Goal: Ask a question: Seek information or help from site administrators or community

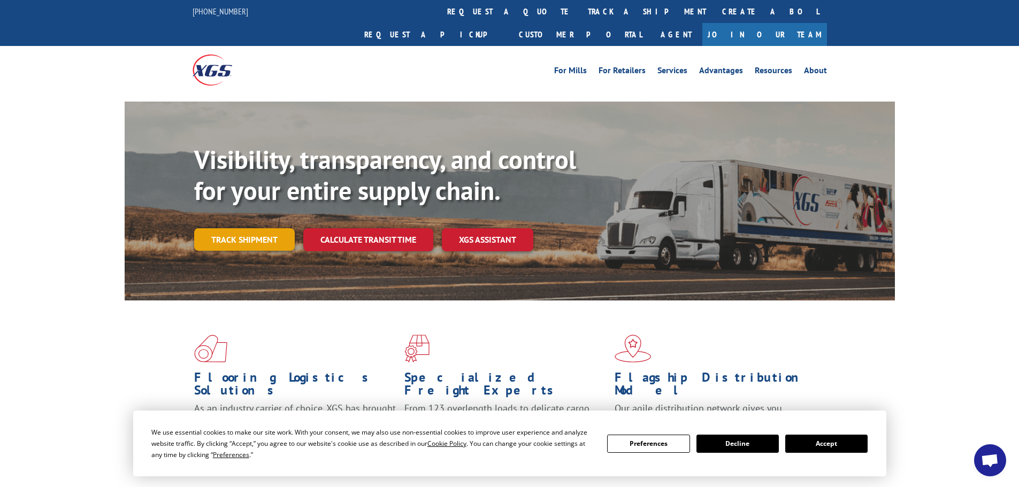
click at [227, 228] on link "Track shipment" at bounding box center [244, 239] width 101 height 22
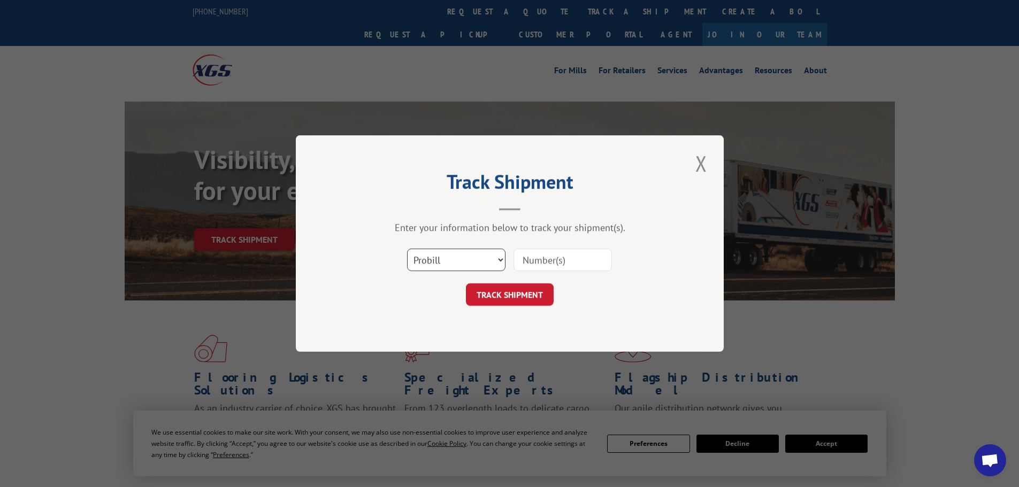
click at [502, 265] on select "Select category... Probill BOL PO" at bounding box center [456, 260] width 98 height 22
select select "bol"
click at [407, 249] on select "Select category... Probill BOL PO" at bounding box center [456, 260] width 98 height 22
click at [556, 256] on input at bounding box center [563, 260] width 98 height 22
type input "D000681182"
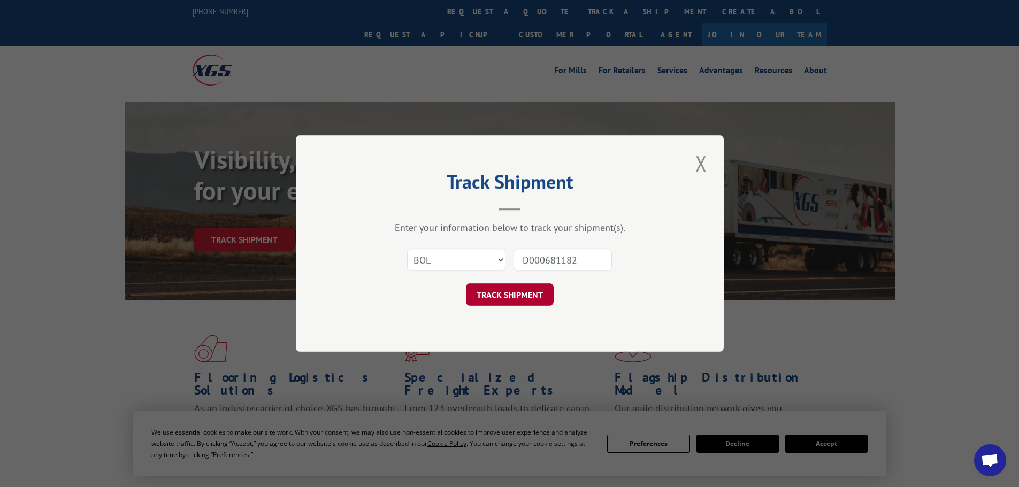
click at [499, 291] on button "TRACK SHIPMENT" at bounding box center [510, 295] width 88 height 22
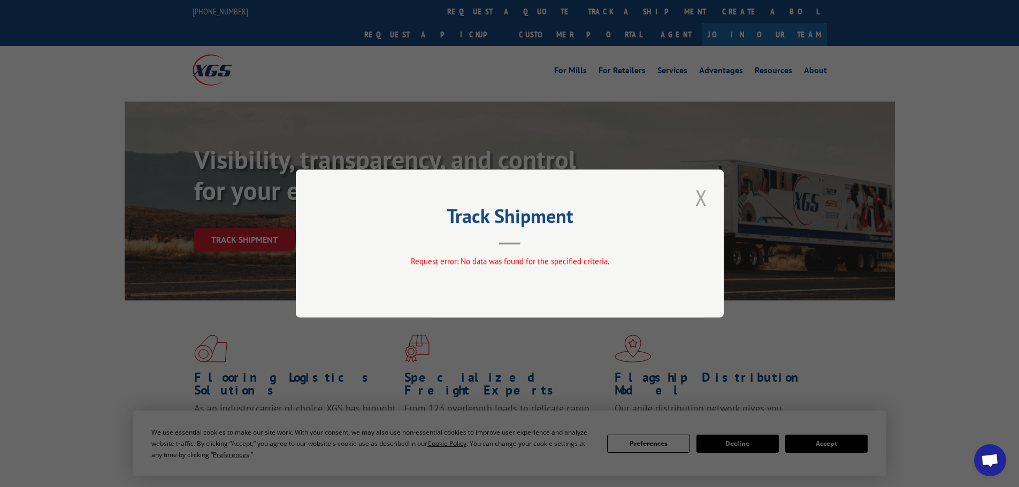
click at [702, 201] on button "Close modal" at bounding box center [701, 197] width 18 height 29
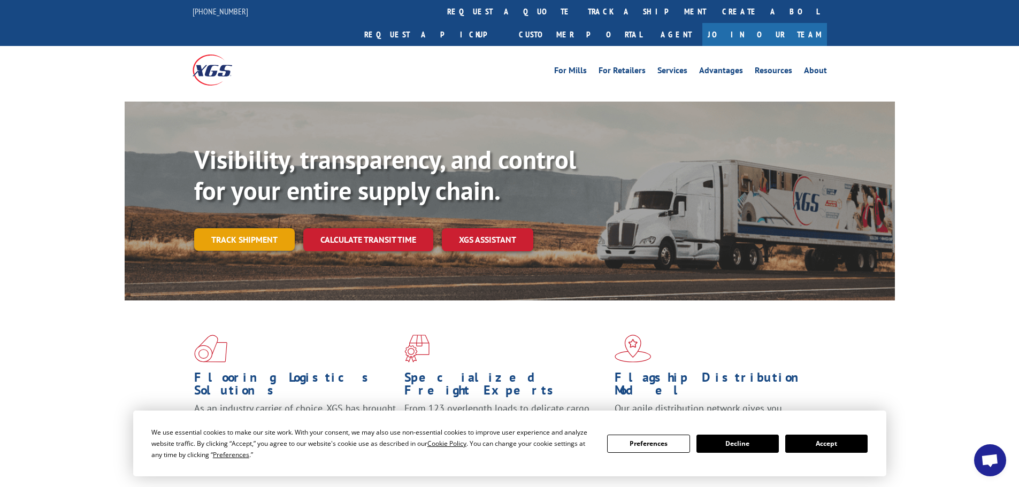
click at [233, 228] on link "Track shipment" at bounding box center [244, 239] width 101 height 22
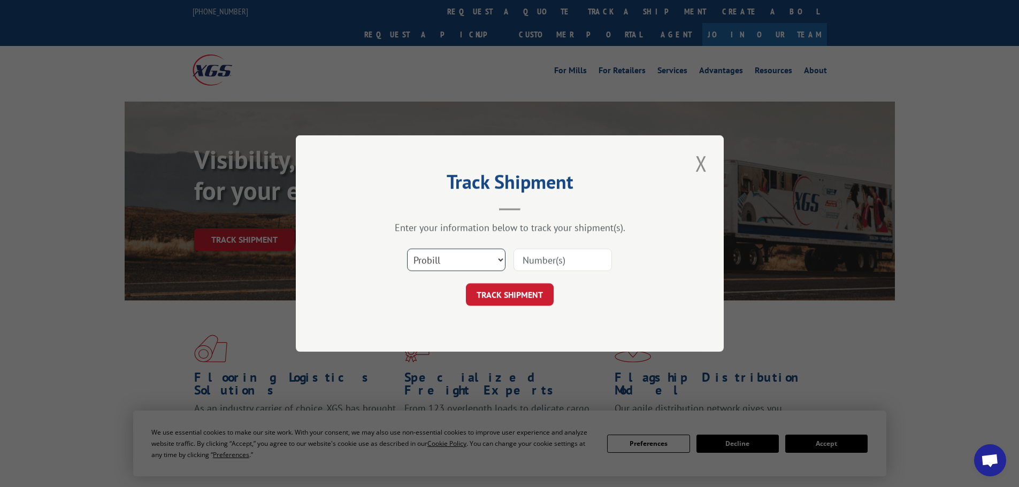
click at [445, 261] on select "Select category... Probill BOL PO" at bounding box center [456, 260] width 98 height 22
click at [556, 269] on input at bounding box center [563, 260] width 98 height 22
paste input "D000681182"
type input "D000681182"
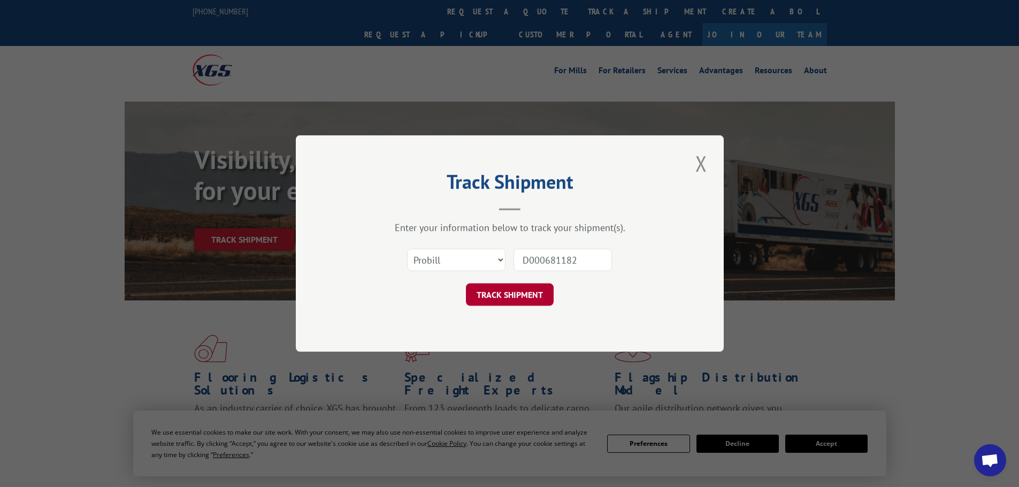
click at [520, 296] on button "TRACK SHIPMENT" at bounding box center [510, 295] width 88 height 22
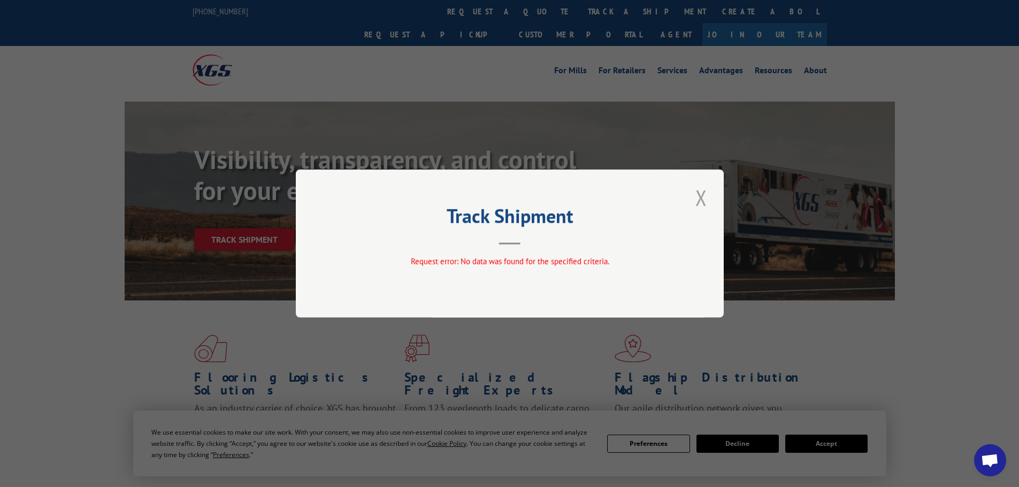
click at [705, 192] on button "Close modal" at bounding box center [701, 197] width 18 height 29
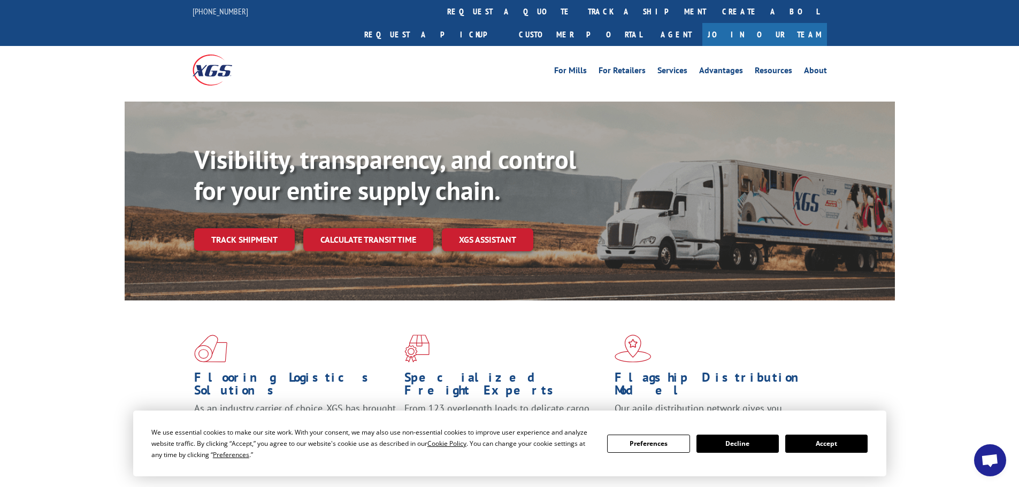
click at [990, 464] on span "Open chat" at bounding box center [990, 461] width 18 height 15
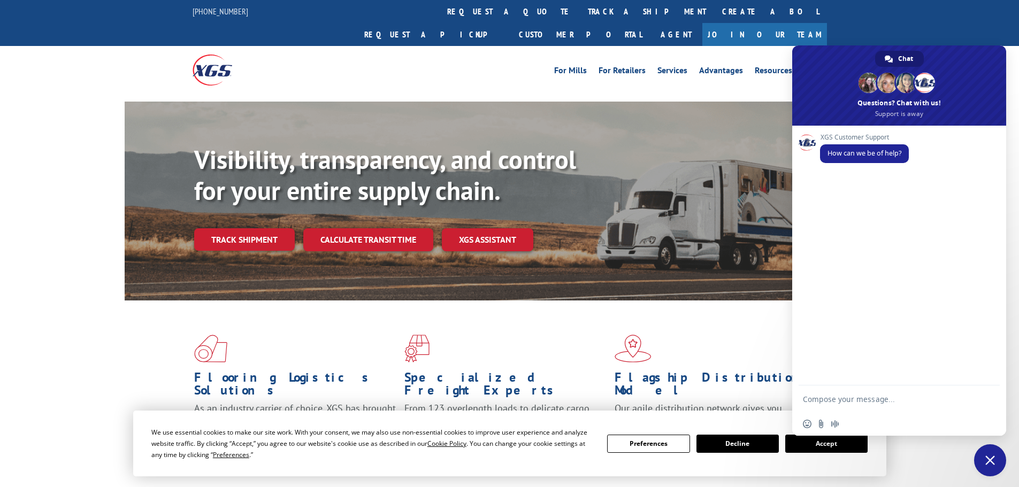
click at [846, 400] on textarea "Compose your message..." at bounding box center [888, 399] width 171 height 27
type textarea "Hello, I am trying to track a shipment shipped via Xpress Global but it isn't s…"
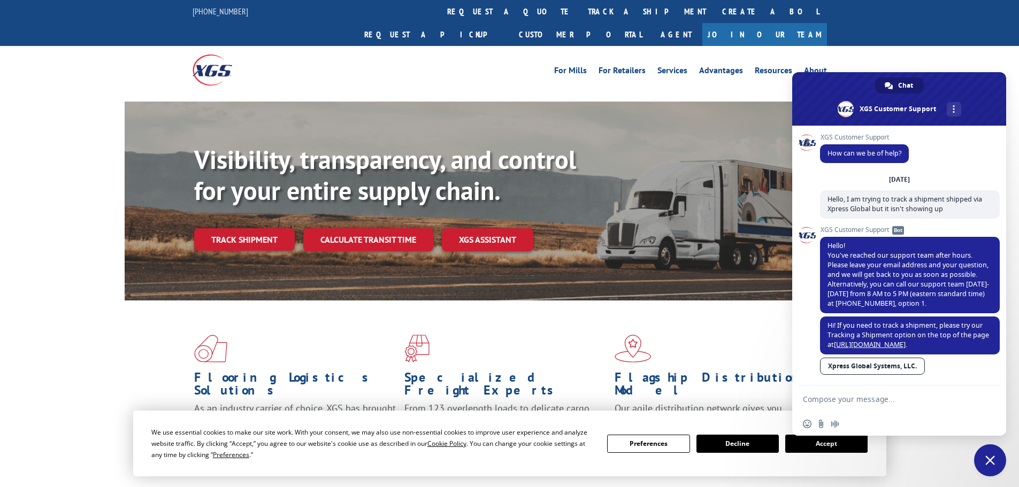
scroll to position [3, 0]
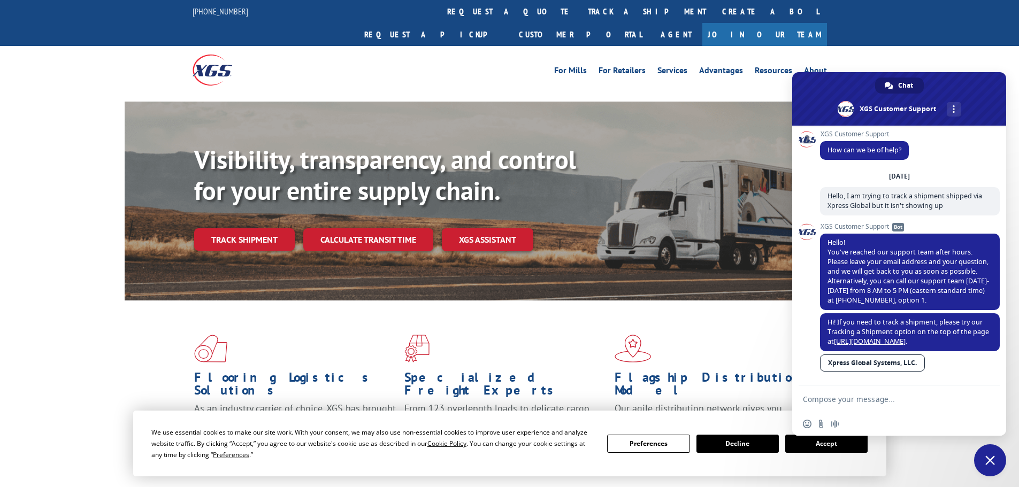
paste textarea "D000681182"
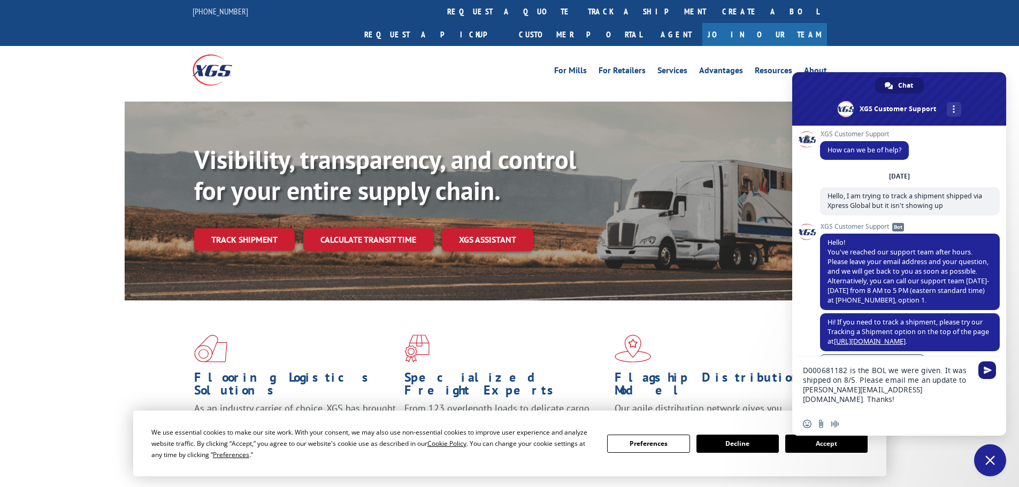
type textarea "D000681182 is the BOL we were given. It was shipped on 8/5. Please email me an …"
click at [990, 371] on span "Send" at bounding box center [988, 371] width 8 height 8
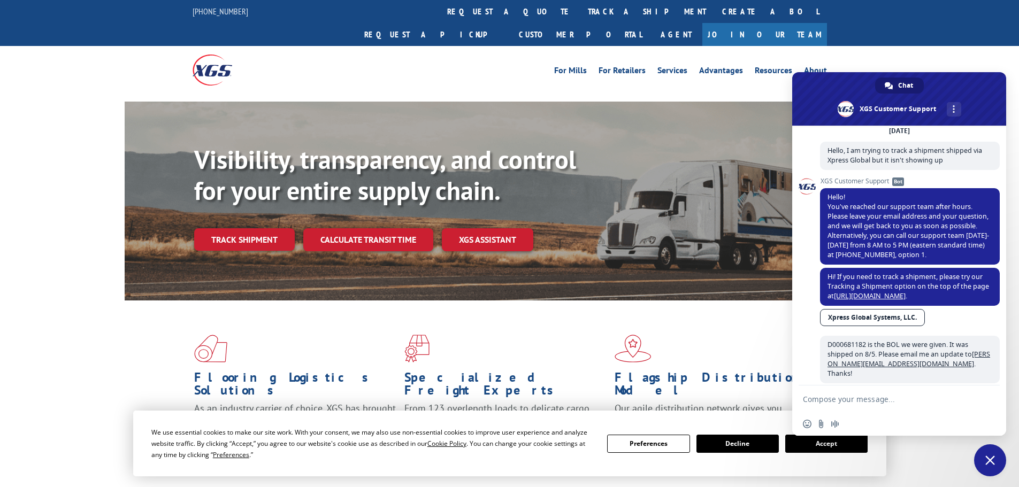
scroll to position [143, 0]
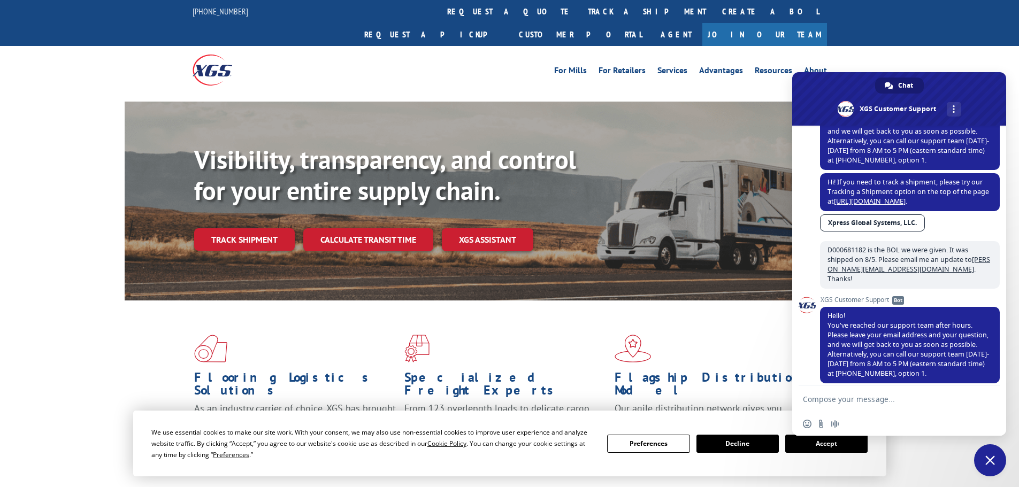
click at [874, 222] on link "Xpress Global Systems, LLC." at bounding box center [872, 223] width 105 height 17
